Goal: Find specific page/section: Find specific page/section

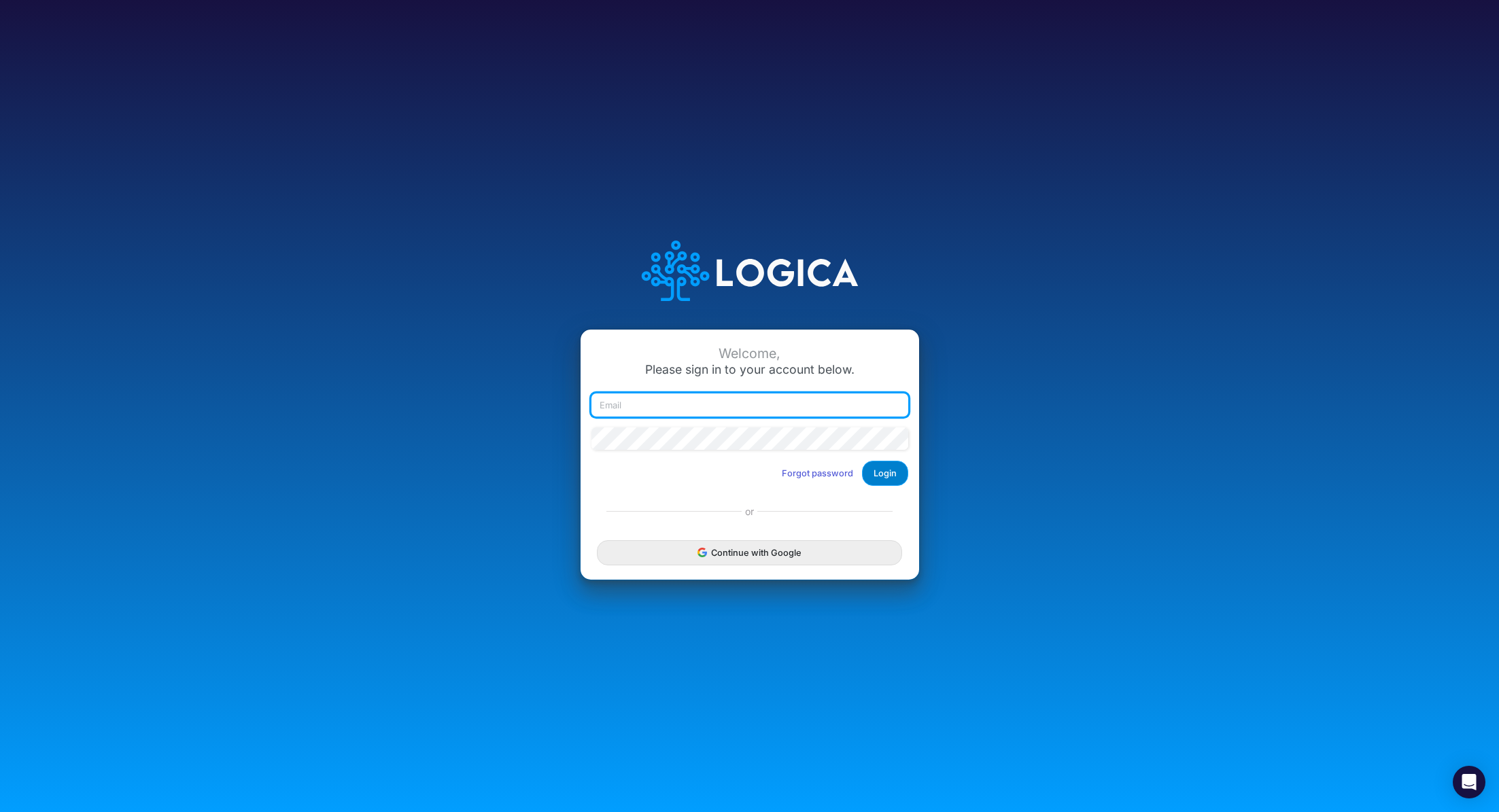
type input "[PERSON_NAME][EMAIL_ADDRESS][PERSON_NAME][DOMAIN_NAME]"
click at [885, 472] on button "Login" at bounding box center [885, 473] width 46 height 25
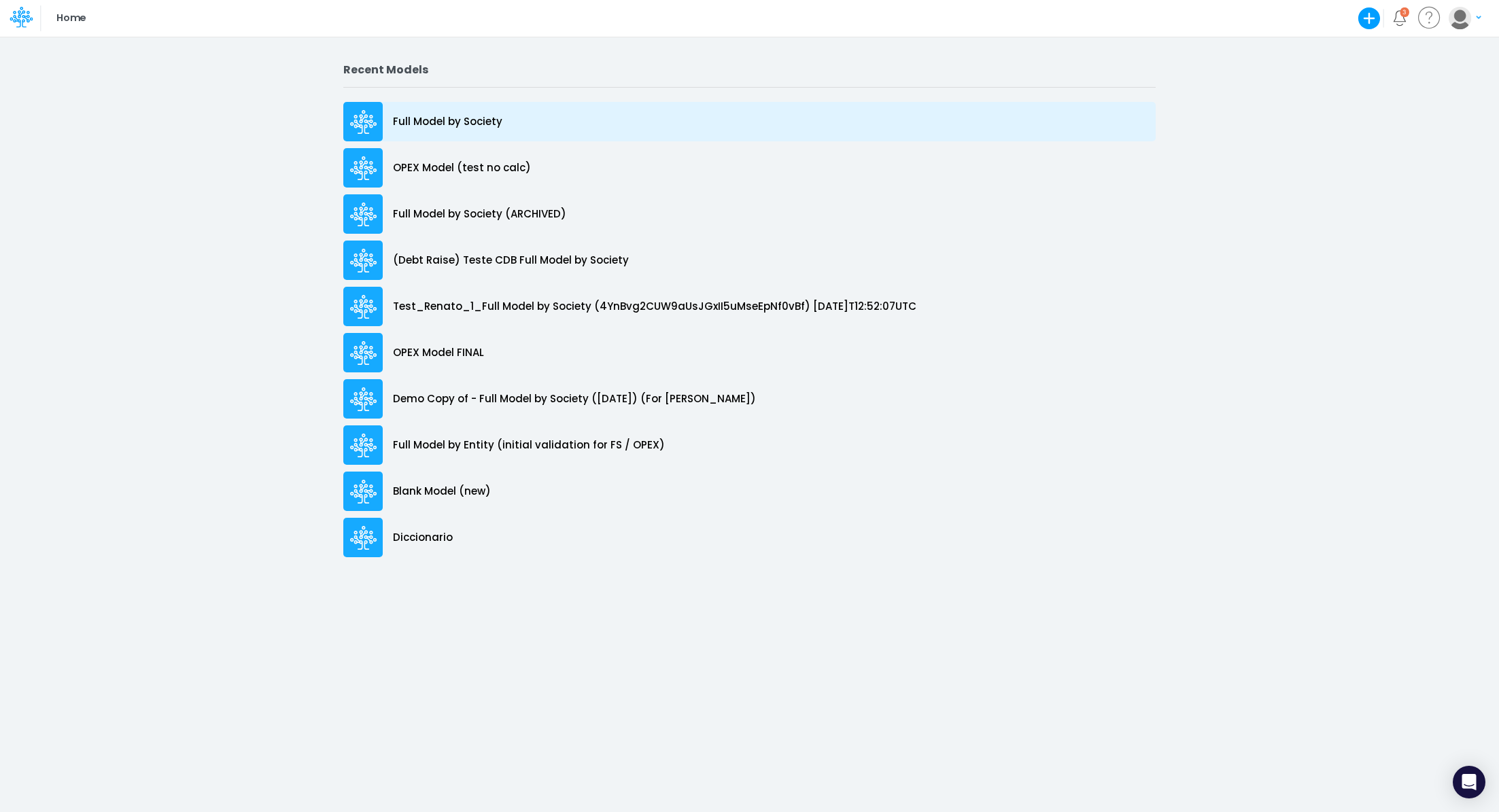
click at [472, 121] on p "Full Model by Society" at bounding box center [448, 122] width 109 height 16
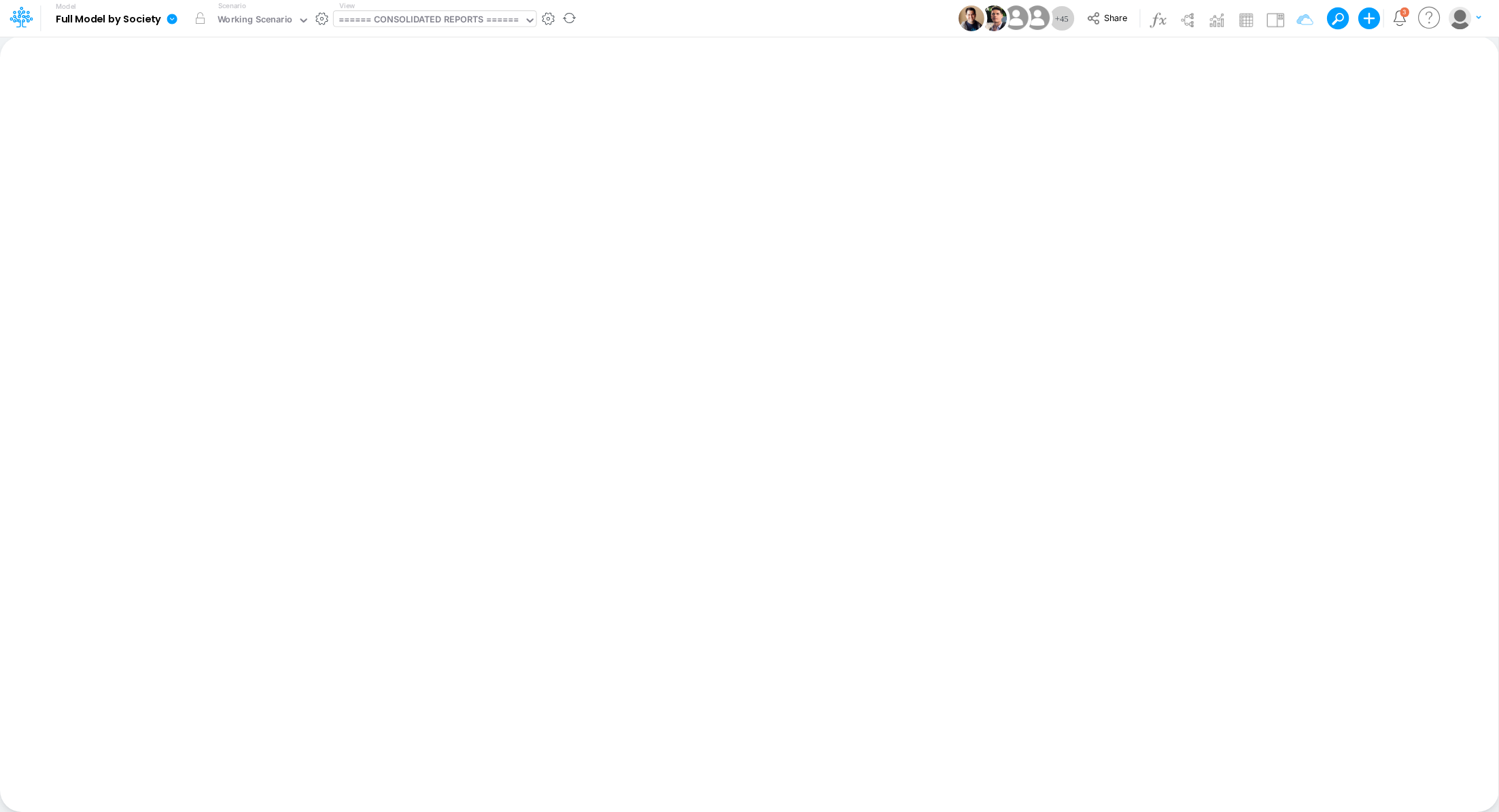
click at [454, 21] on div "====== CONSOLIDATED REPORTS ======" at bounding box center [429, 20] width 181 height 16
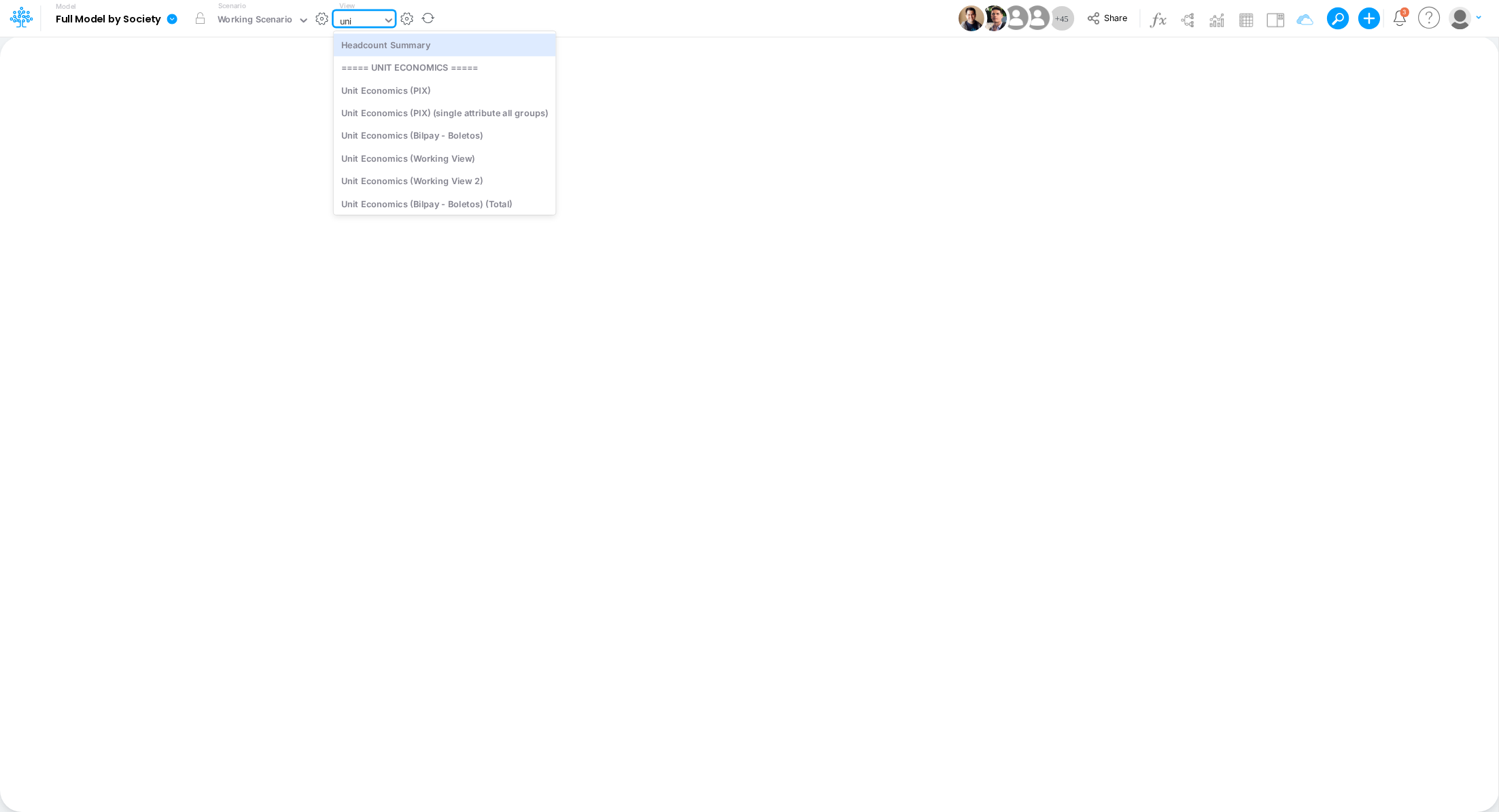
type input "unit"
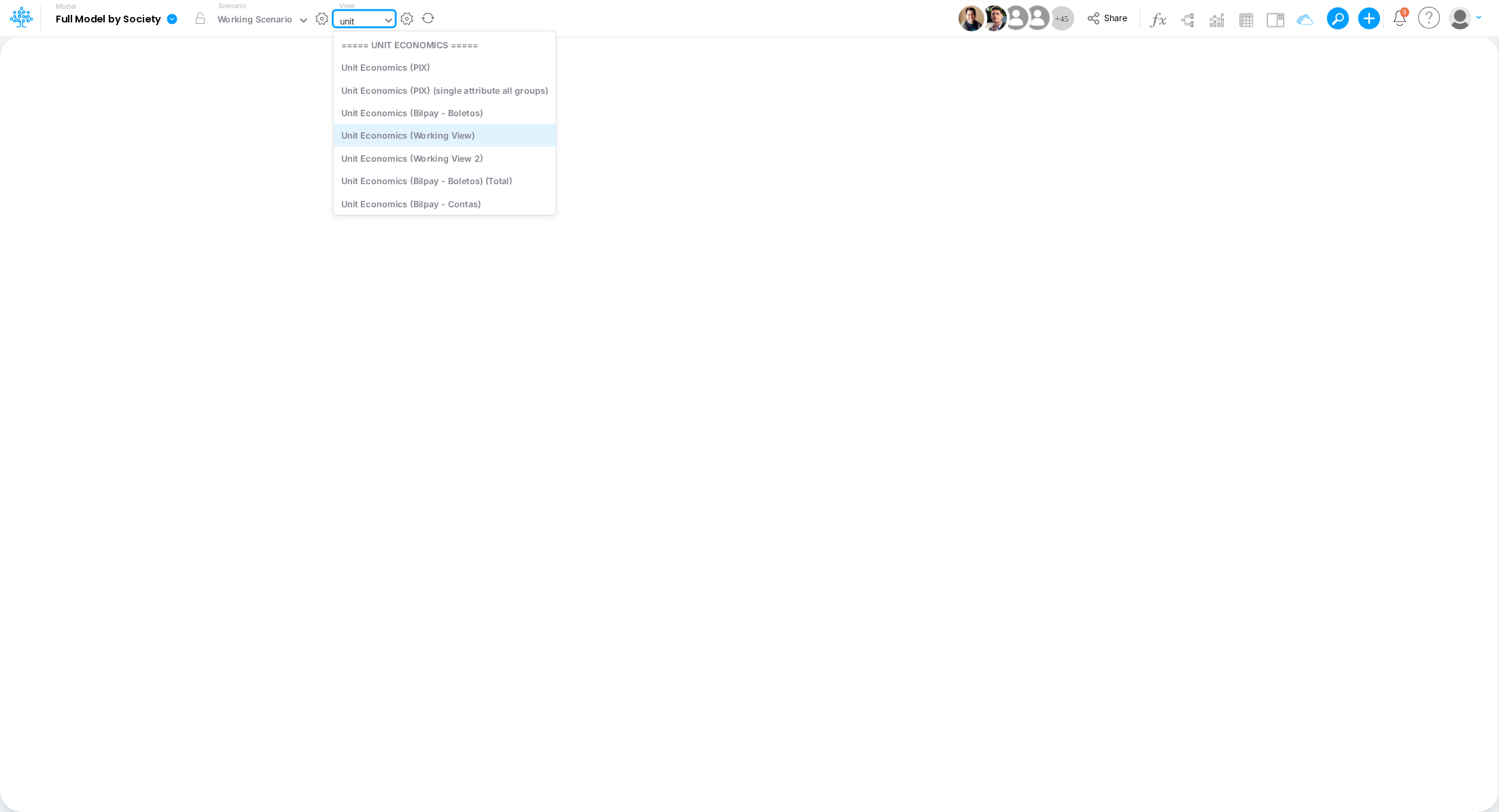
click at [470, 133] on div "Unit Economics (Working View)" at bounding box center [445, 136] width 222 height 23
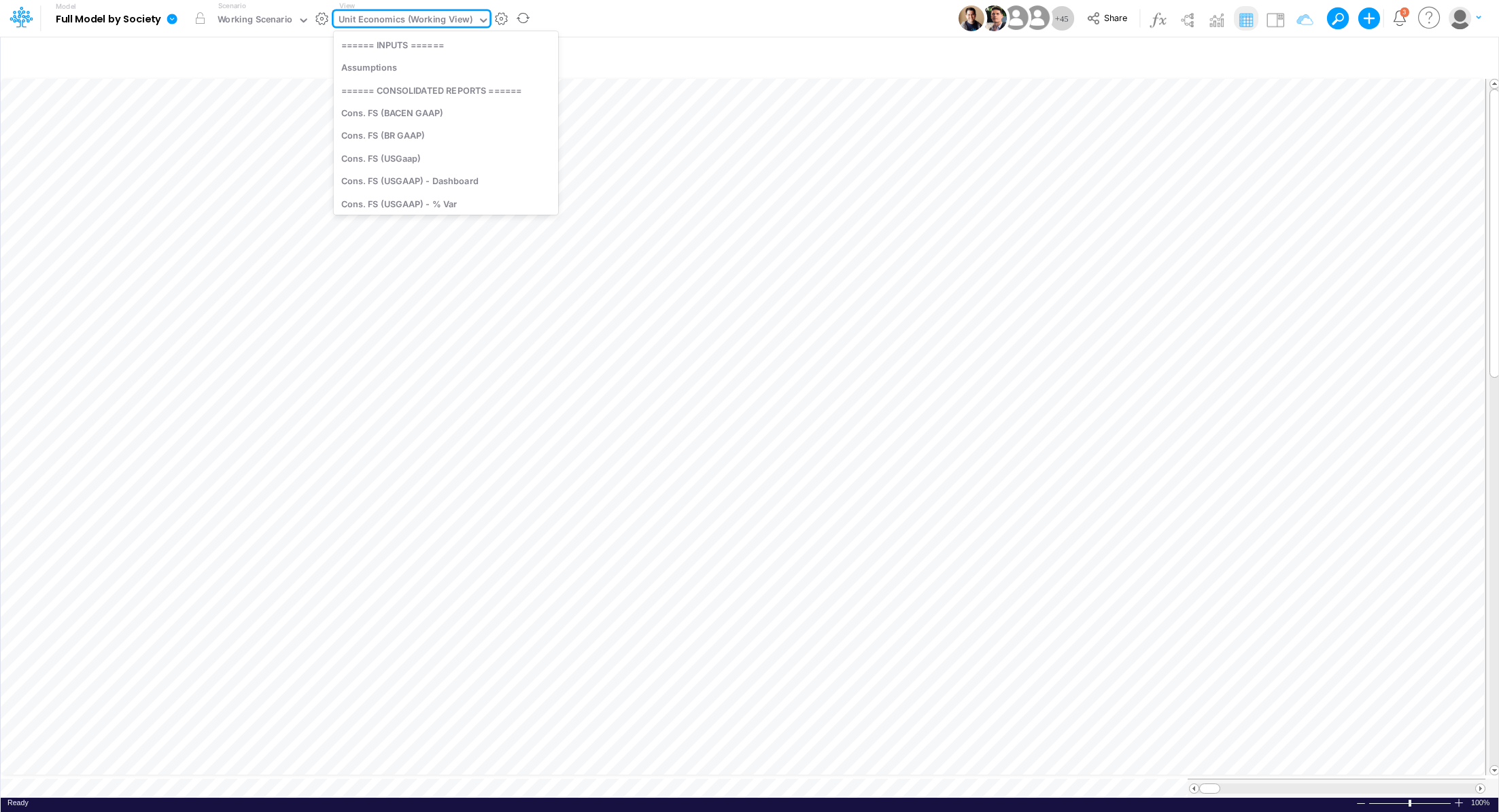
click at [419, 13] on div "Unit Economics (Working View)" at bounding box center [405, 20] width 134 height 16
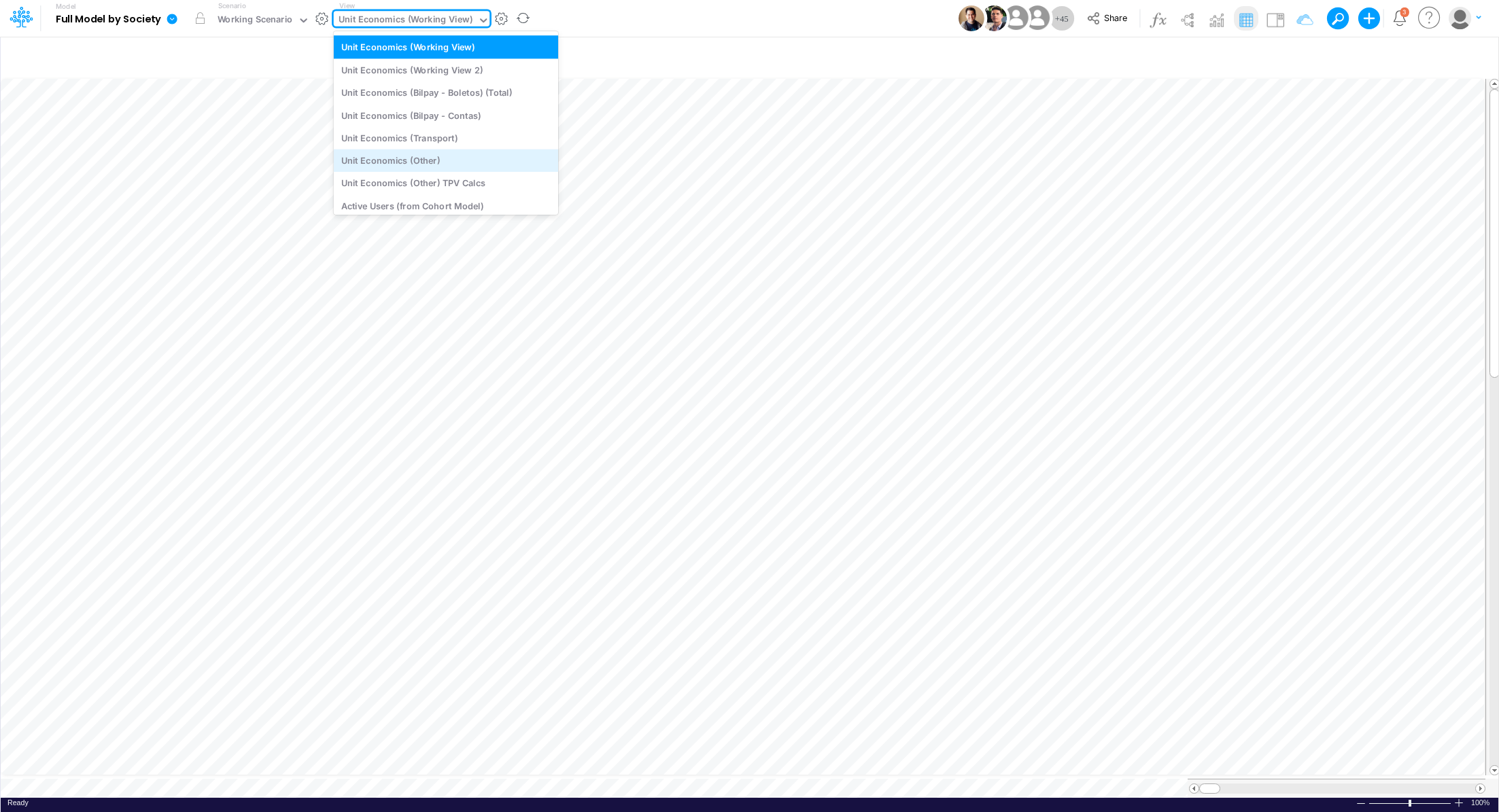
click at [492, 156] on div "Unit Economics (Other)" at bounding box center [446, 161] width 225 height 23
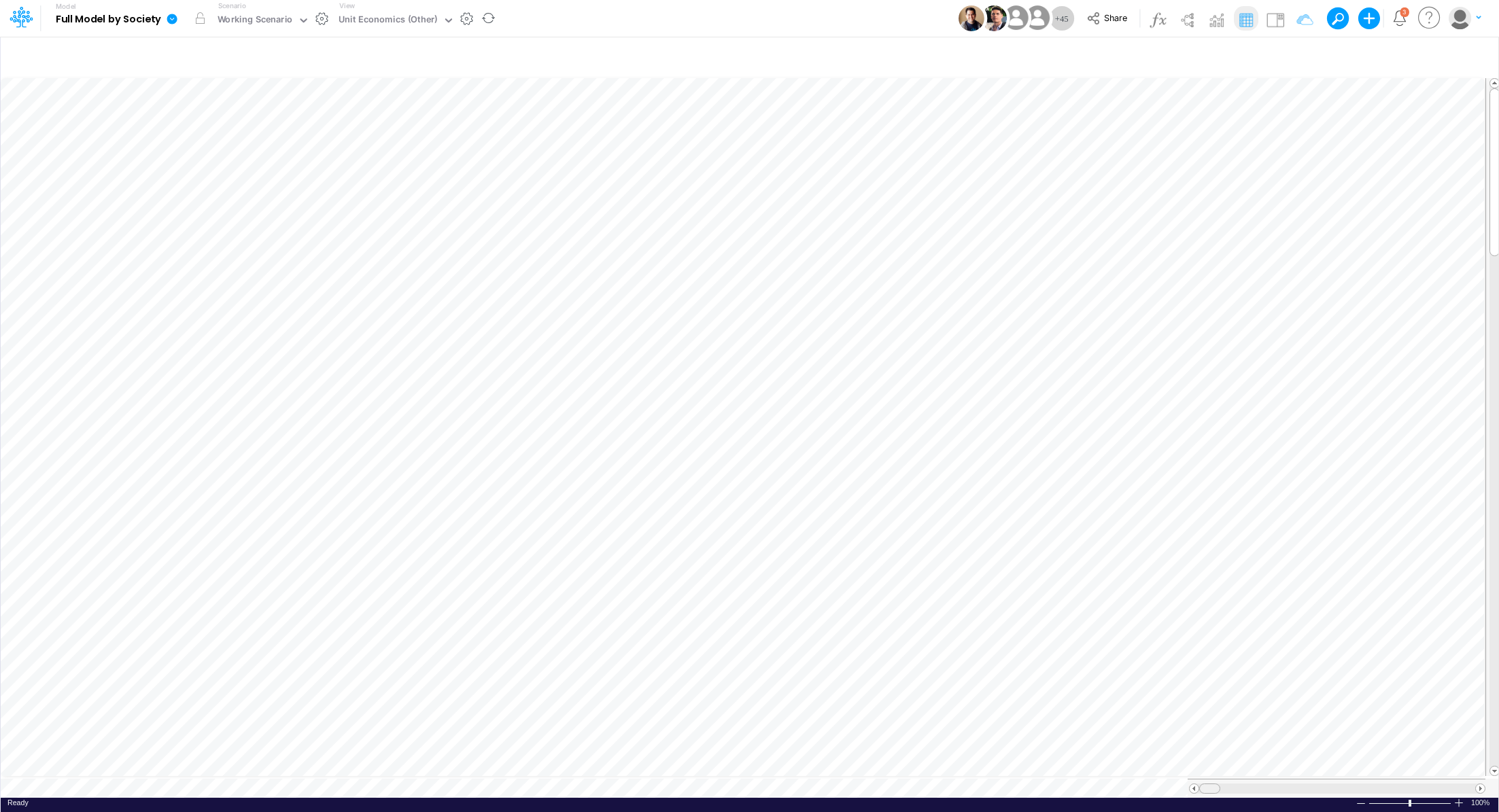
scroll to position [6, 0]
click at [1166, 785] on tr at bounding box center [743, 788] width 1485 height 19
click at [421, 20] on div "Unit Economics (Other)" at bounding box center [388, 20] width 99 height 16
click at [1297, 58] on icon "button" at bounding box center [1297, 57] width 20 height 14
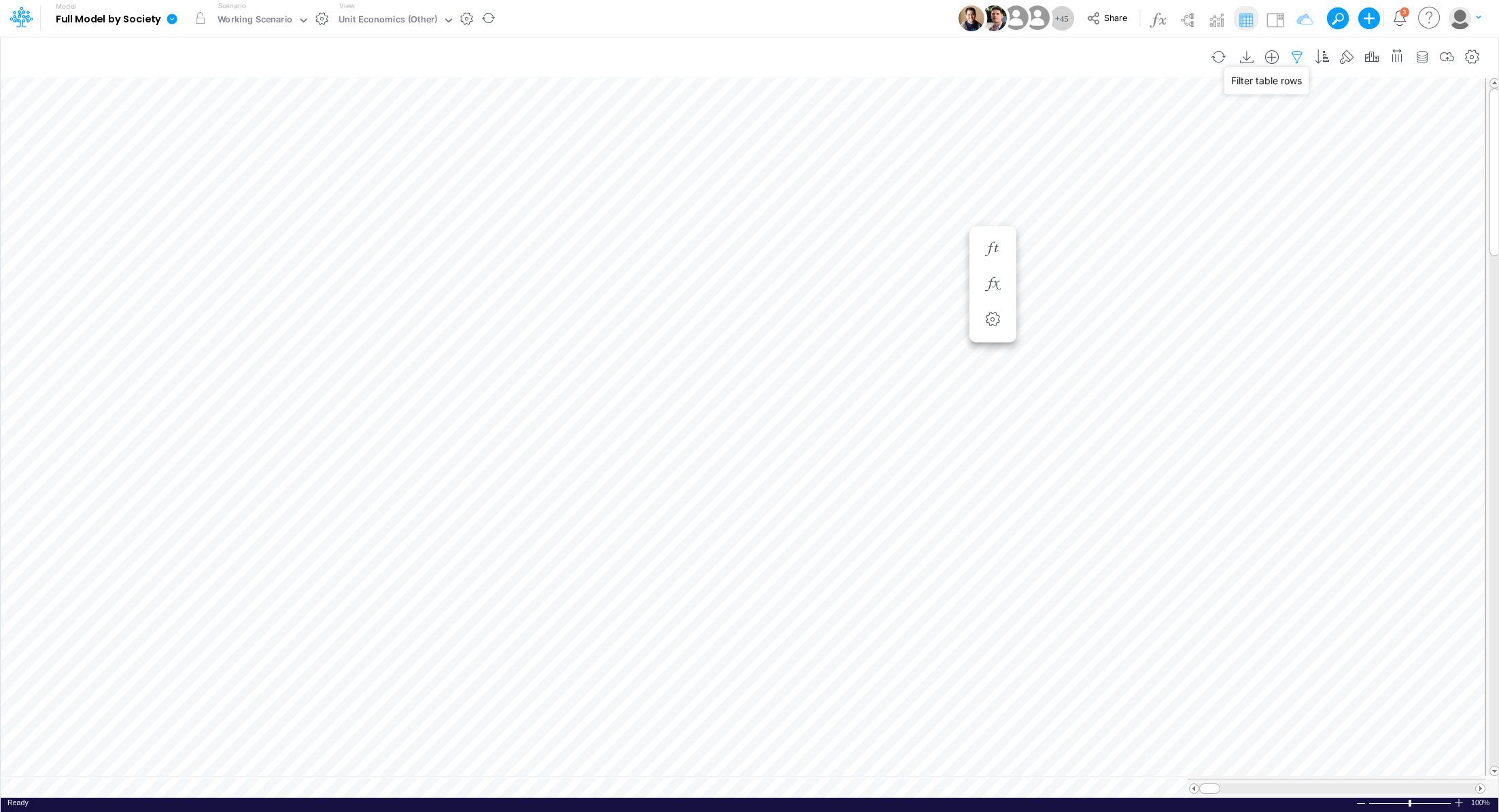
select select "contains"
click at [392, 24] on div "Unit Economics (Other)" at bounding box center [388, 20] width 99 height 16
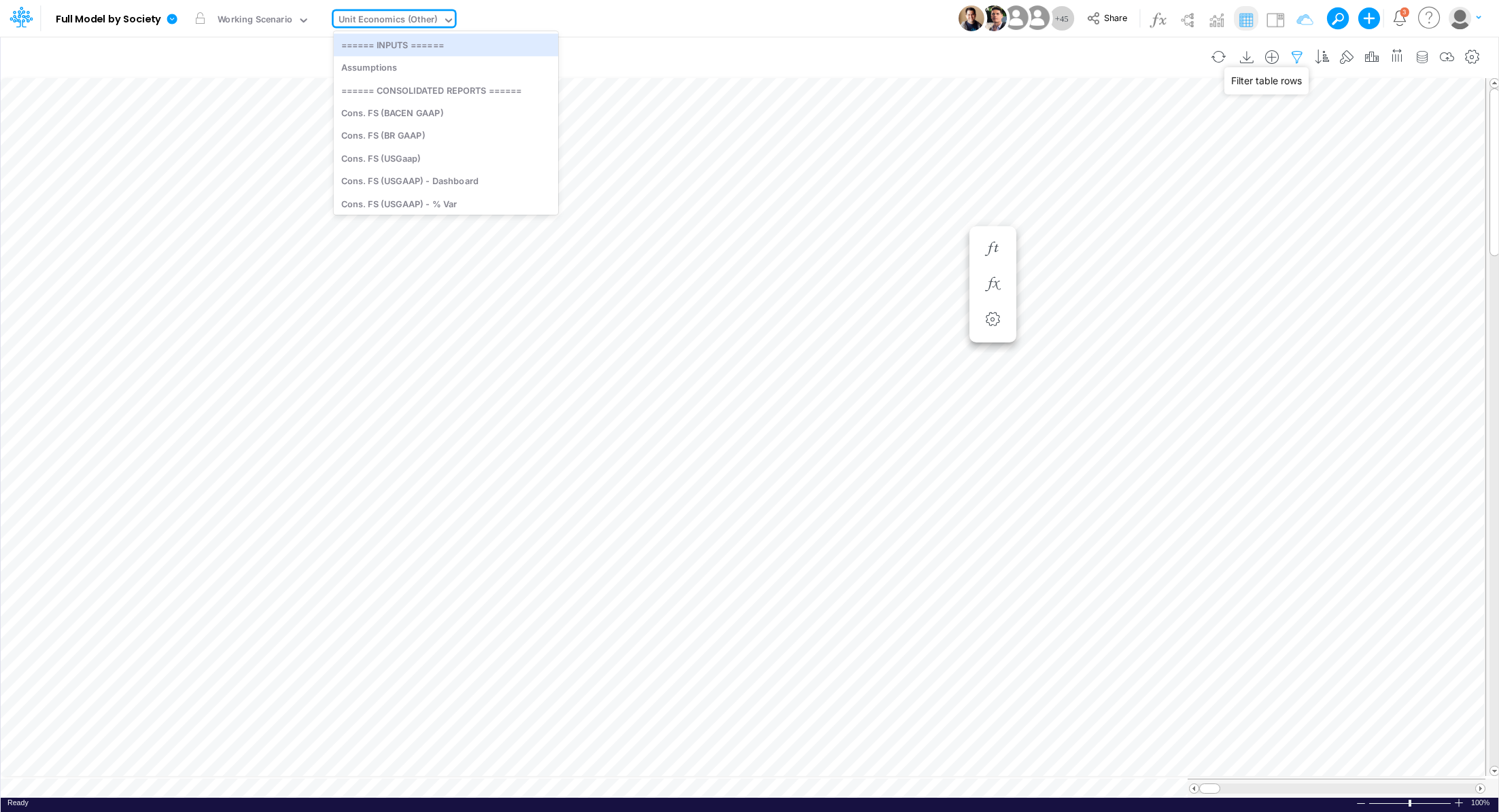
click at [1294, 62] on icon "button" at bounding box center [1297, 57] width 20 height 14
select select "contains"
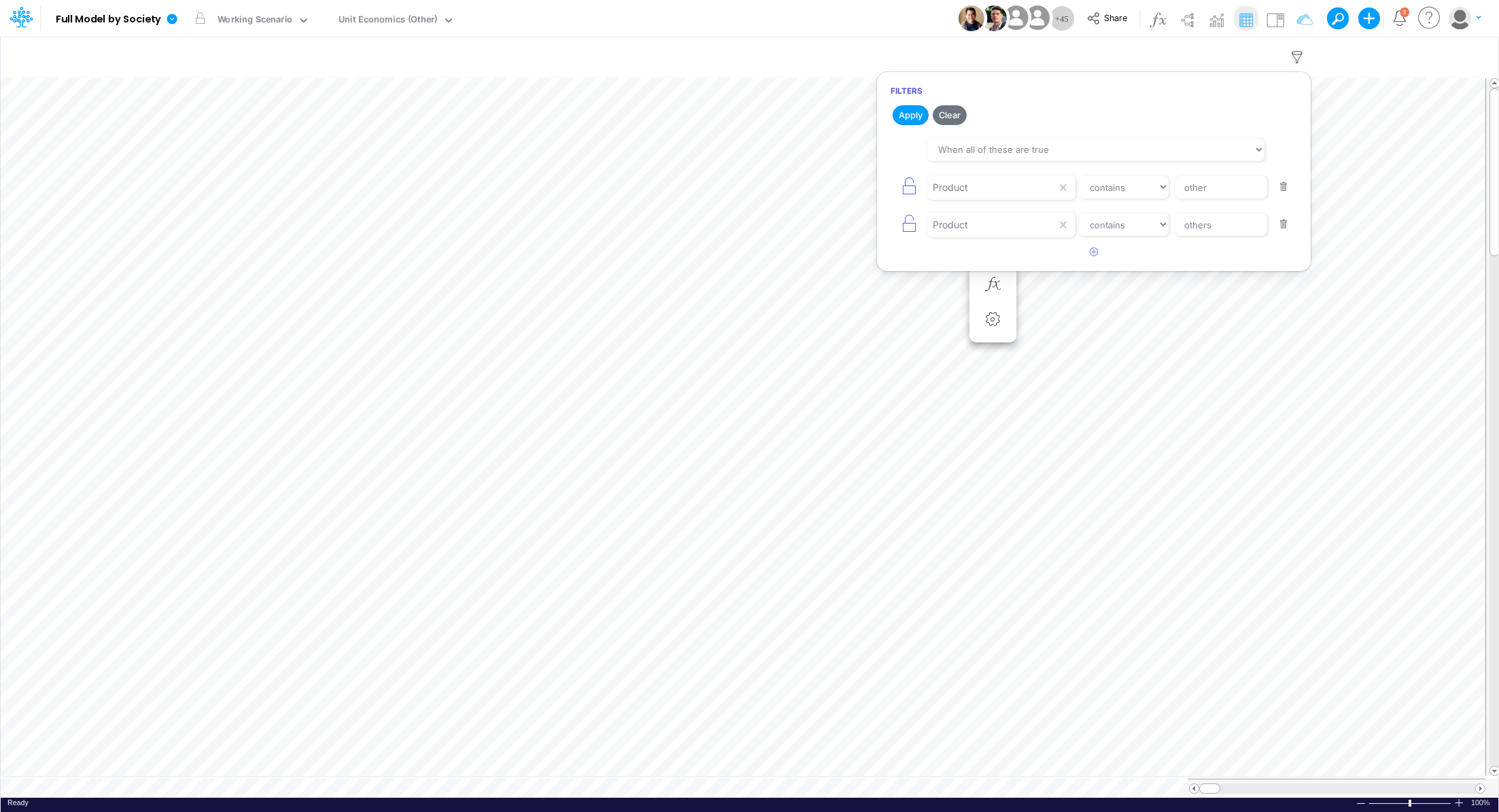
click at [1283, 228] on button "button" at bounding box center [1284, 224] width 27 height 18
drag, startPoint x: 1236, startPoint y: 191, endPoint x: 1158, endPoint y: 182, distance: 78.5
click at [1158, 182] on div "Product equals not equal starts with ends with contains other" at bounding box center [1094, 187] width 407 height 30
paste input "PIX / CC RPAY / INSTALLMENT / PF"
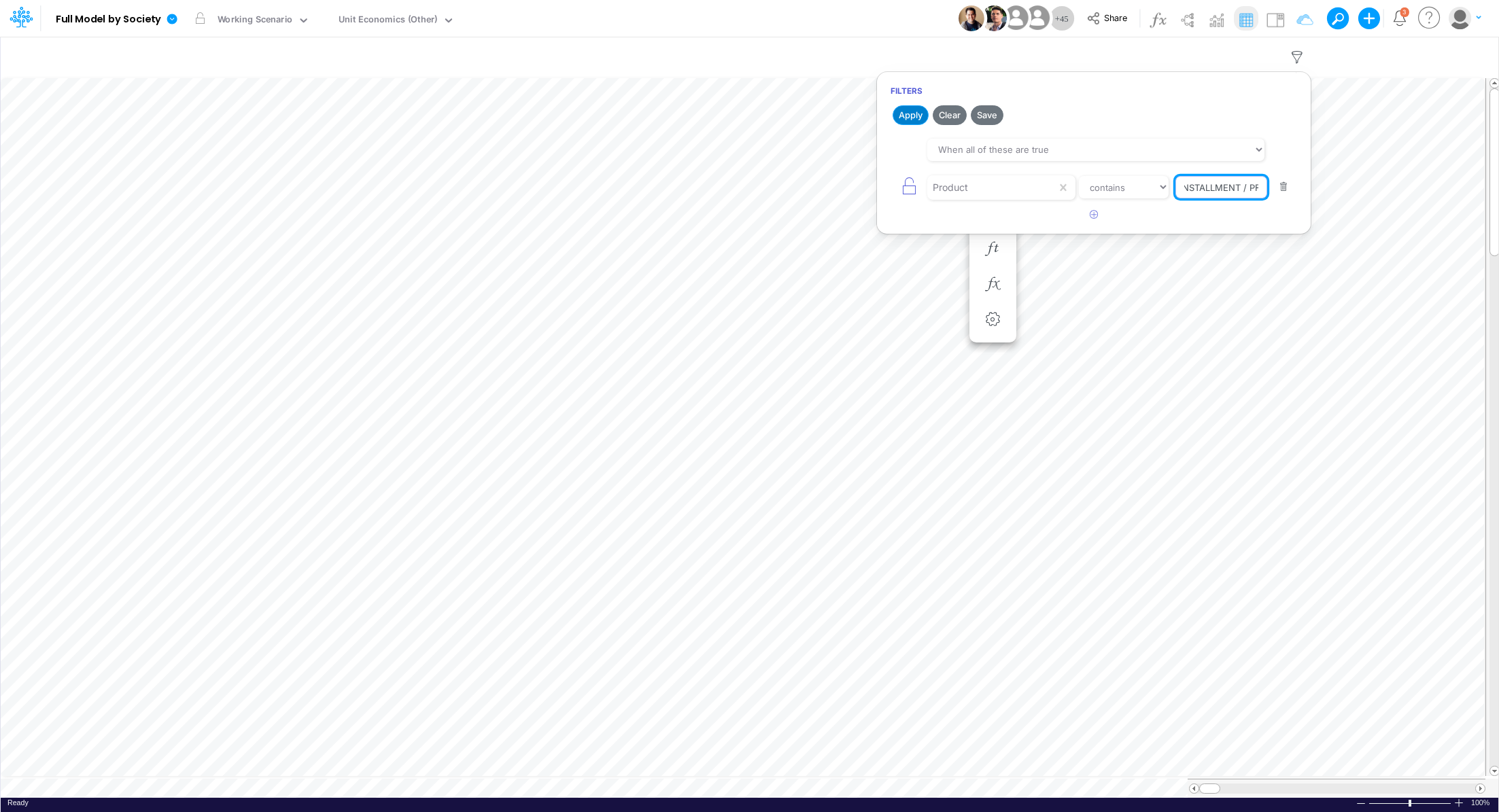
type input "PIX / CC RPAY / INSTALLMENT / PF"
click at [903, 114] on button "Apply" at bounding box center [911, 115] width 36 height 20
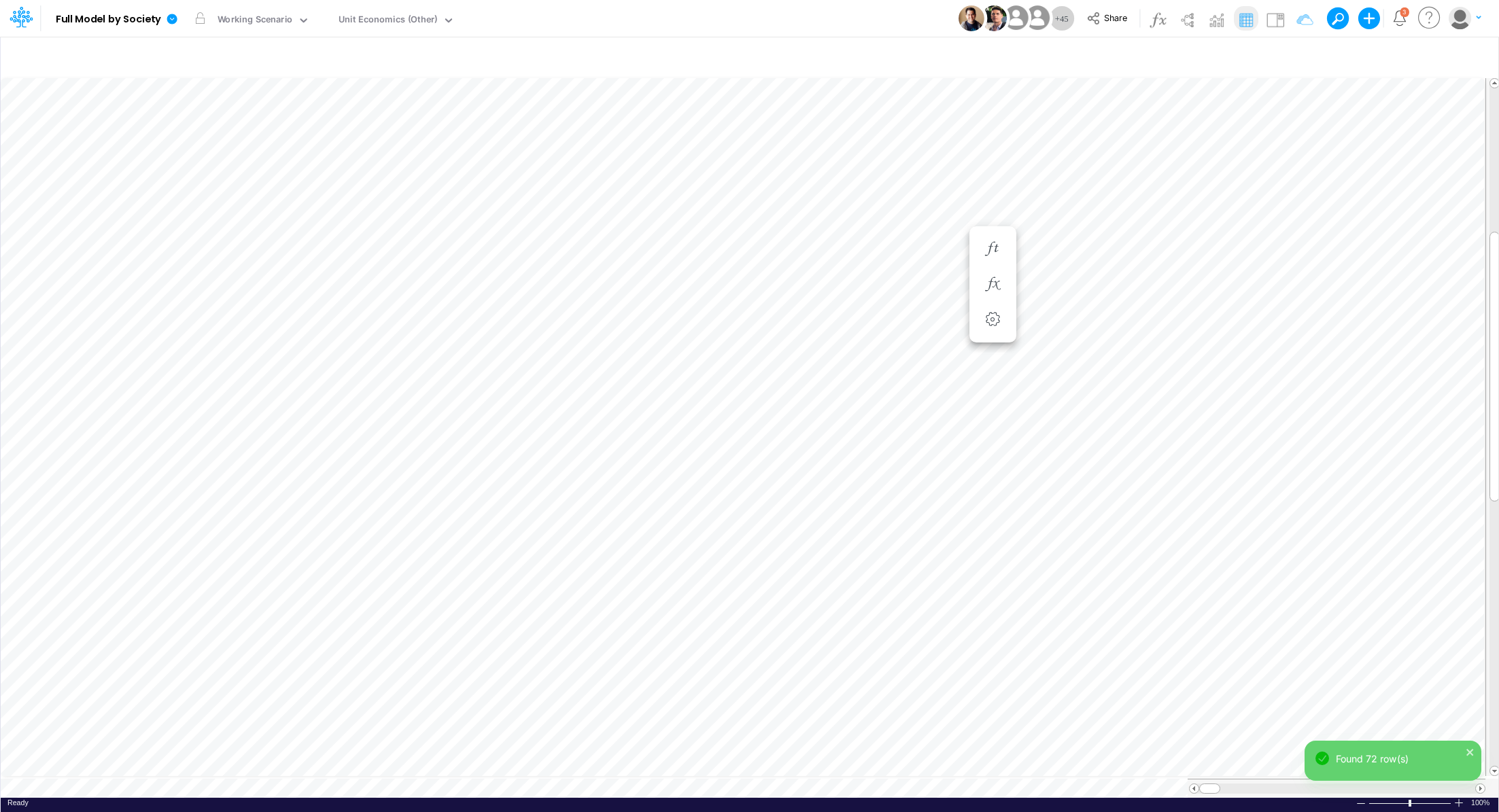
scroll to position [6, 2]
